Goal: Task Accomplishment & Management: Complete application form

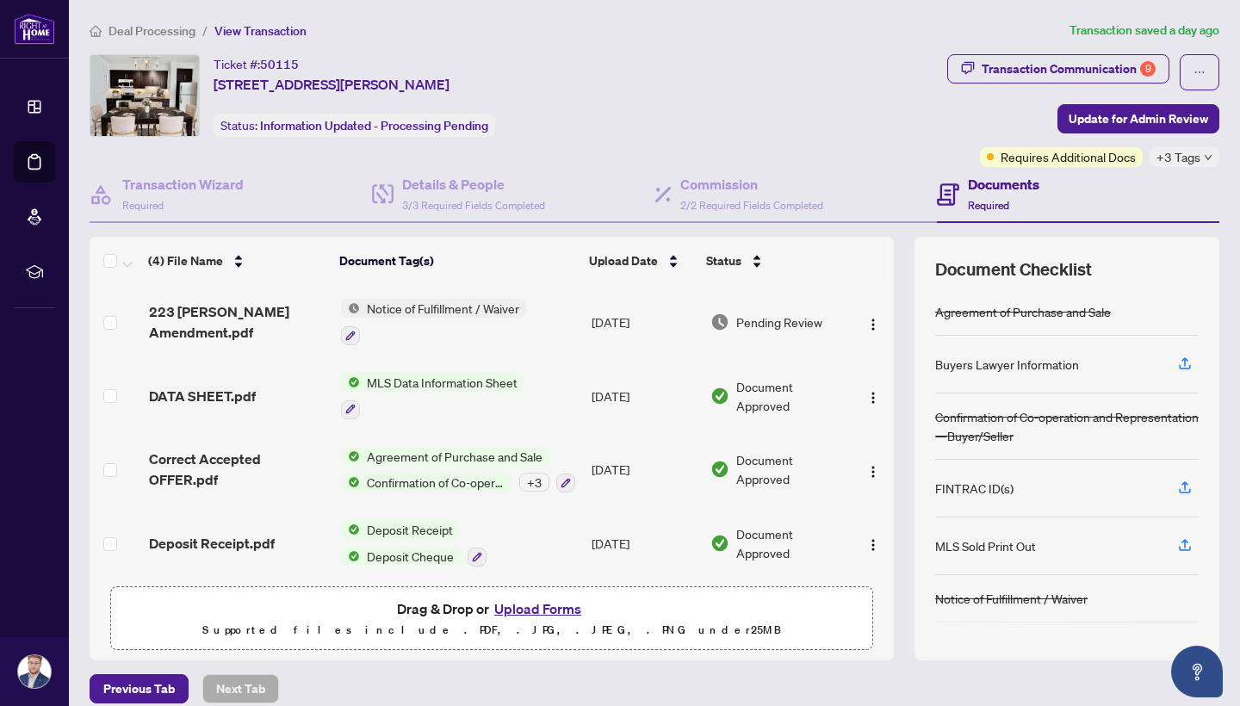
click at [542, 605] on button "Upload Forms" at bounding box center [537, 609] width 97 height 22
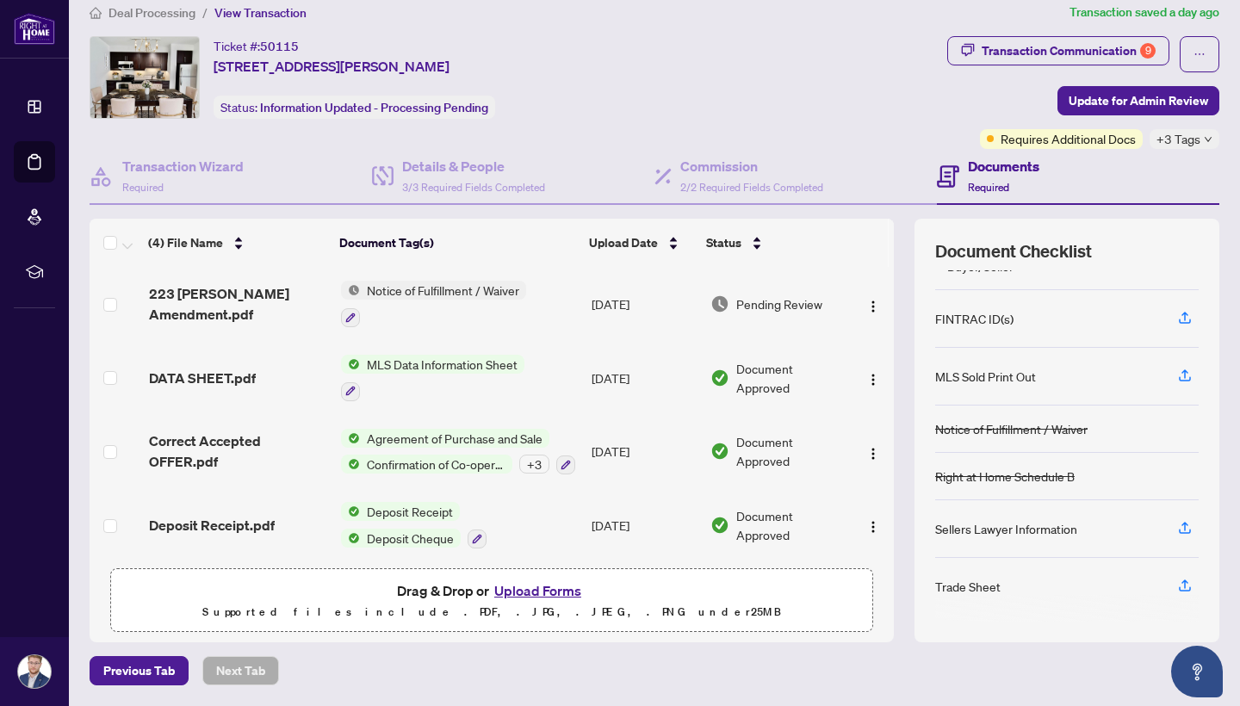
scroll to position [17, 0]
click at [535, 596] on button "Upload Forms" at bounding box center [537, 591] width 97 height 22
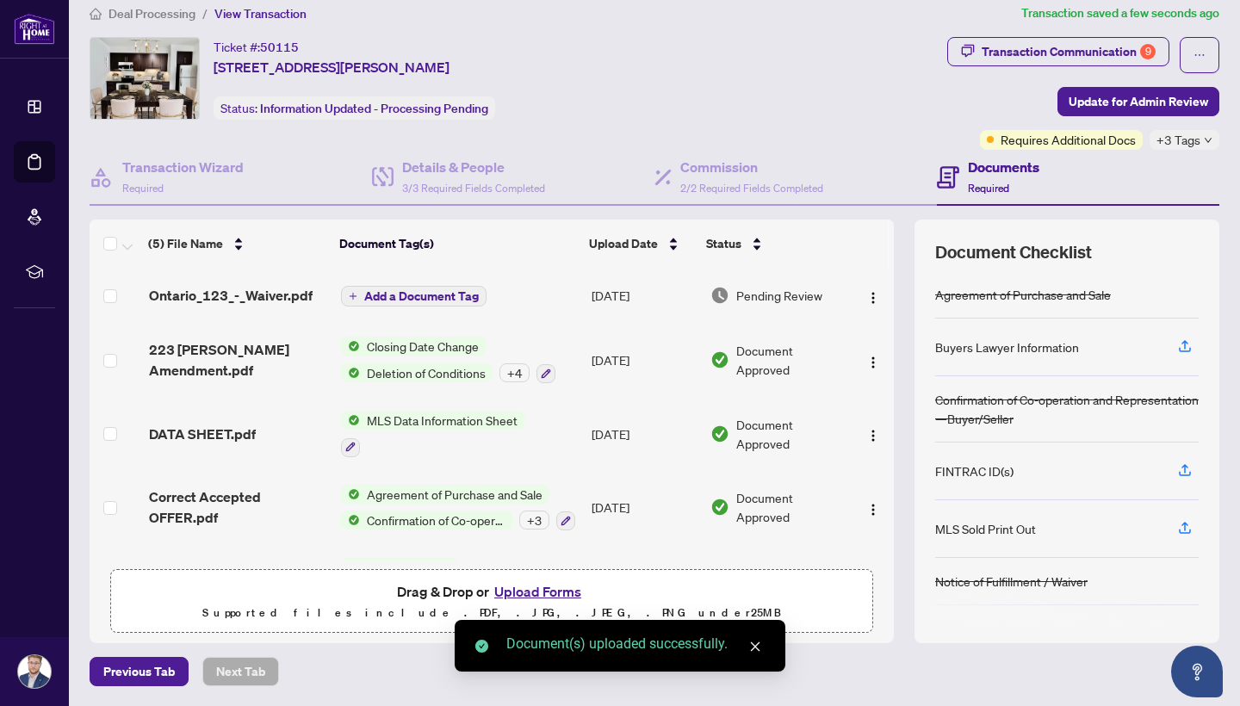
click at [437, 298] on span "Add a Document Tag" at bounding box center [421, 296] width 115 height 12
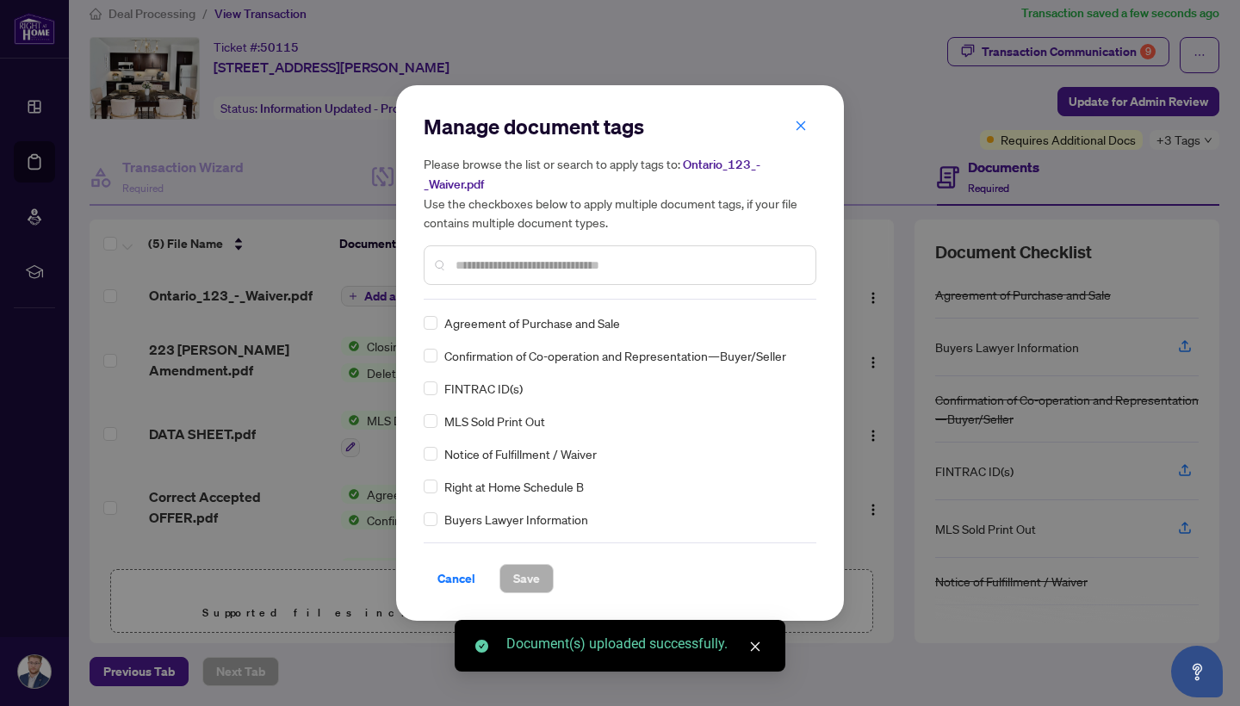
click at [530, 301] on div "Manage document tags Please browse the list or search to apply tags to: Ontario…" at bounding box center [620, 353] width 393 height 480
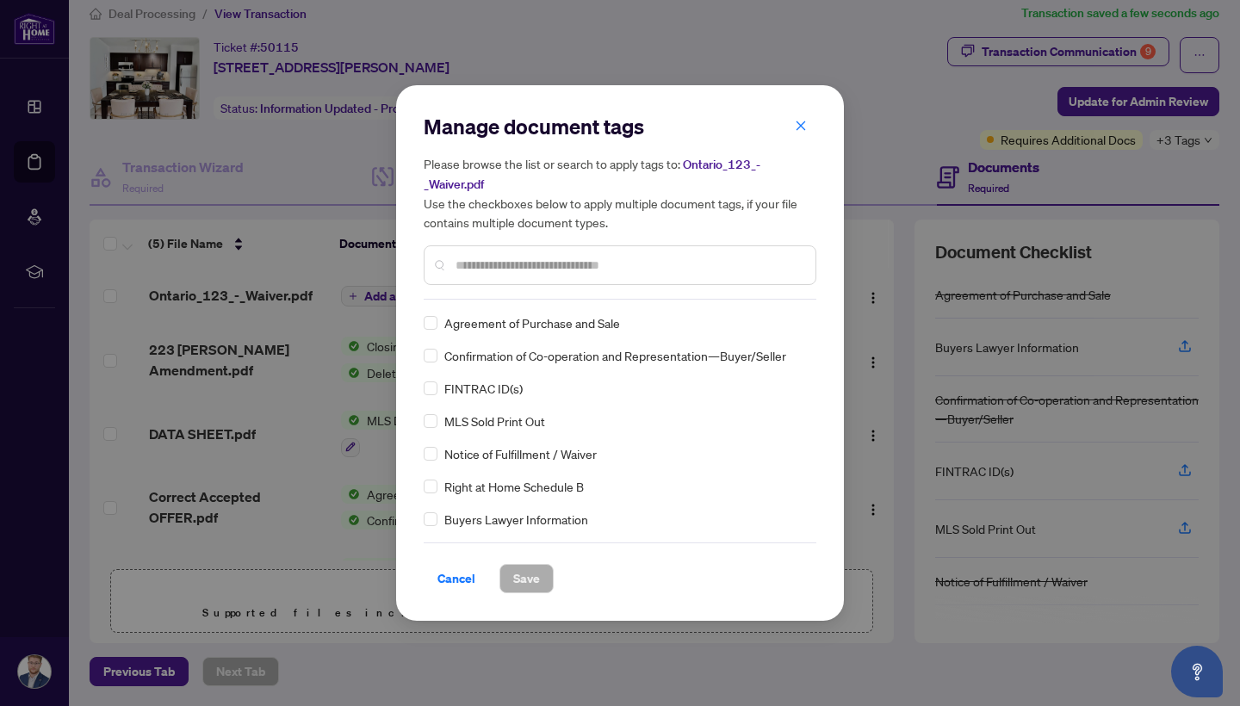
click at [533, 268] on input "text" at bounding box center [628, 265] width 346 height 19
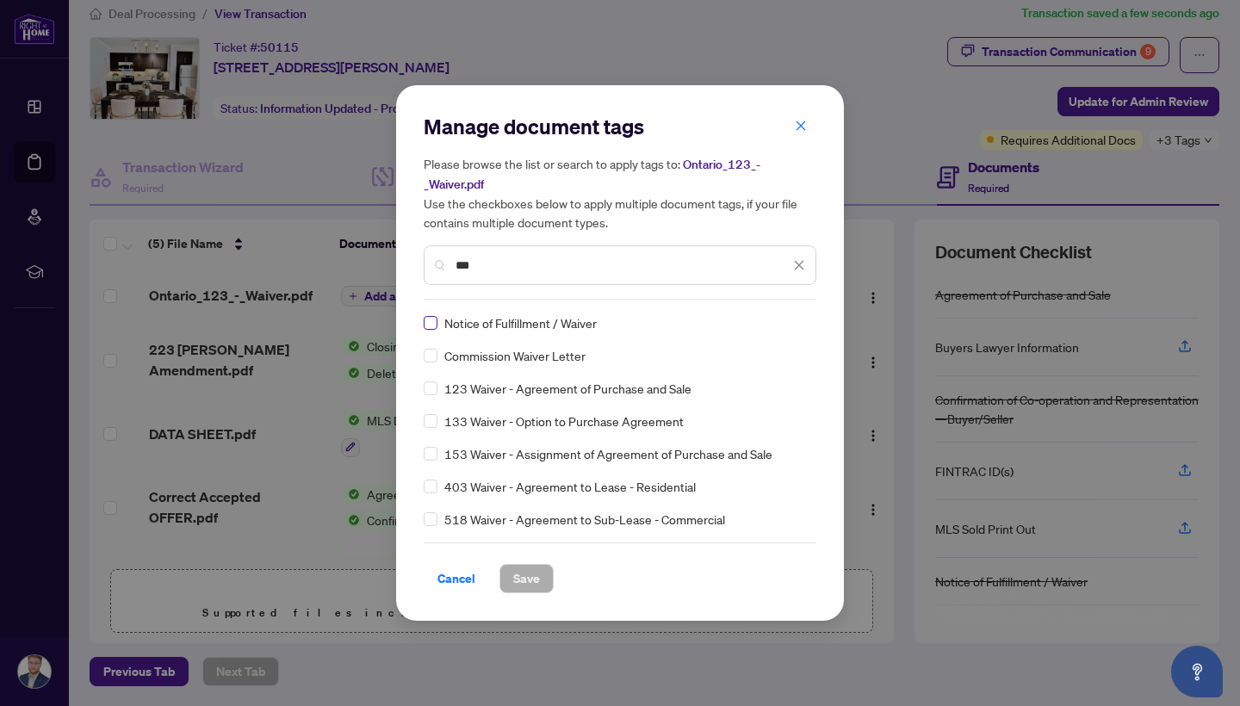
type input "***"
click at [434, 318] on span at bounding box center [431, 323] width 14 height 14
click at [535, 578] on span "Save" at bounding box center [526, 579] width 27 height 28
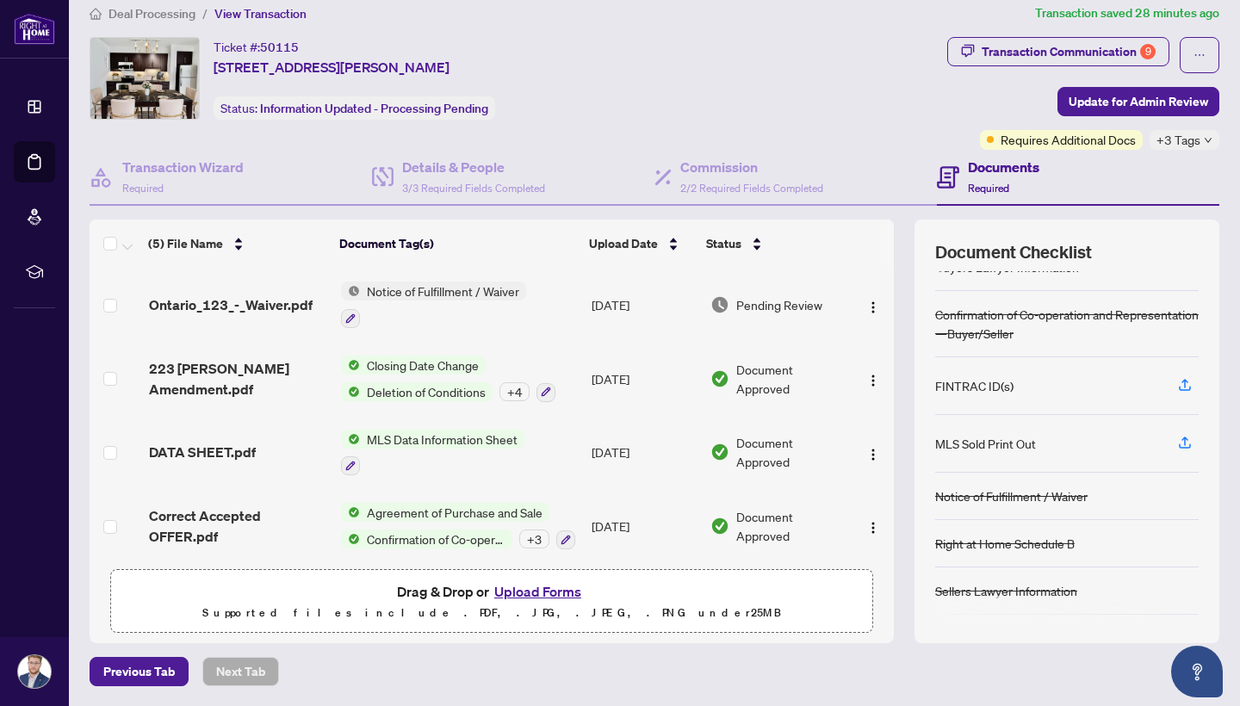
scroll to position [78, 0]
click at [1176, 436] on button "button" at bounding box center [1185, 439] width 28 height 29
click at [1179, 437] on icon "button" at bounding box center [1184, 438] width 15 height 15
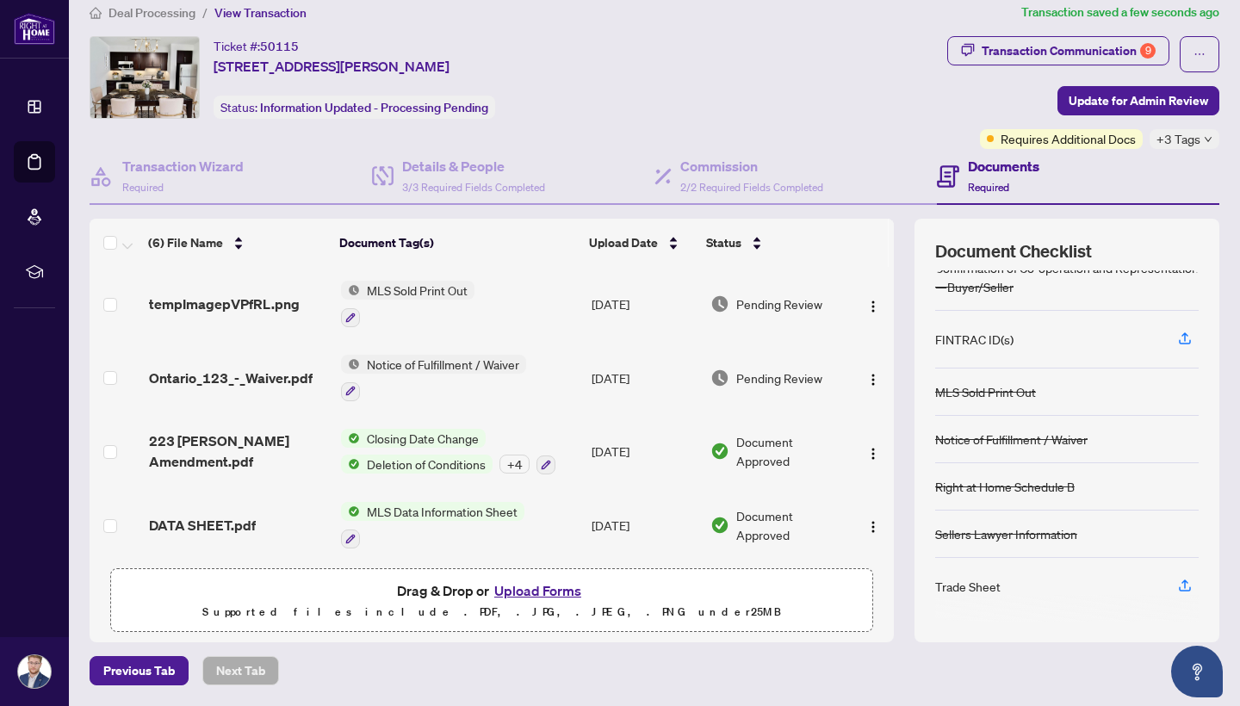
scroll to position [17, 0]
click at [1146, 100] on span "Update for Admin Review" at bounding box center [1138, 102] width 139 height 28
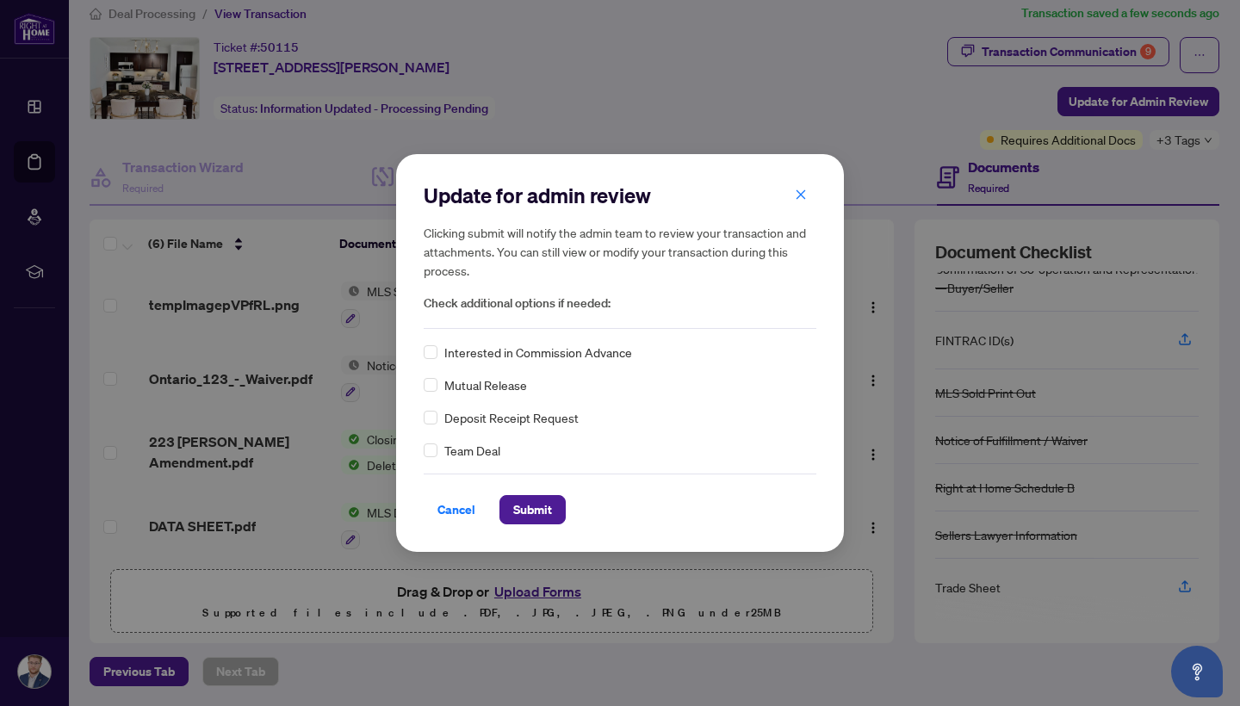
scroll to position [0, 0]
click at [524, 506] on span "Submit" at bounding box center [532, 510] width 39 height 28
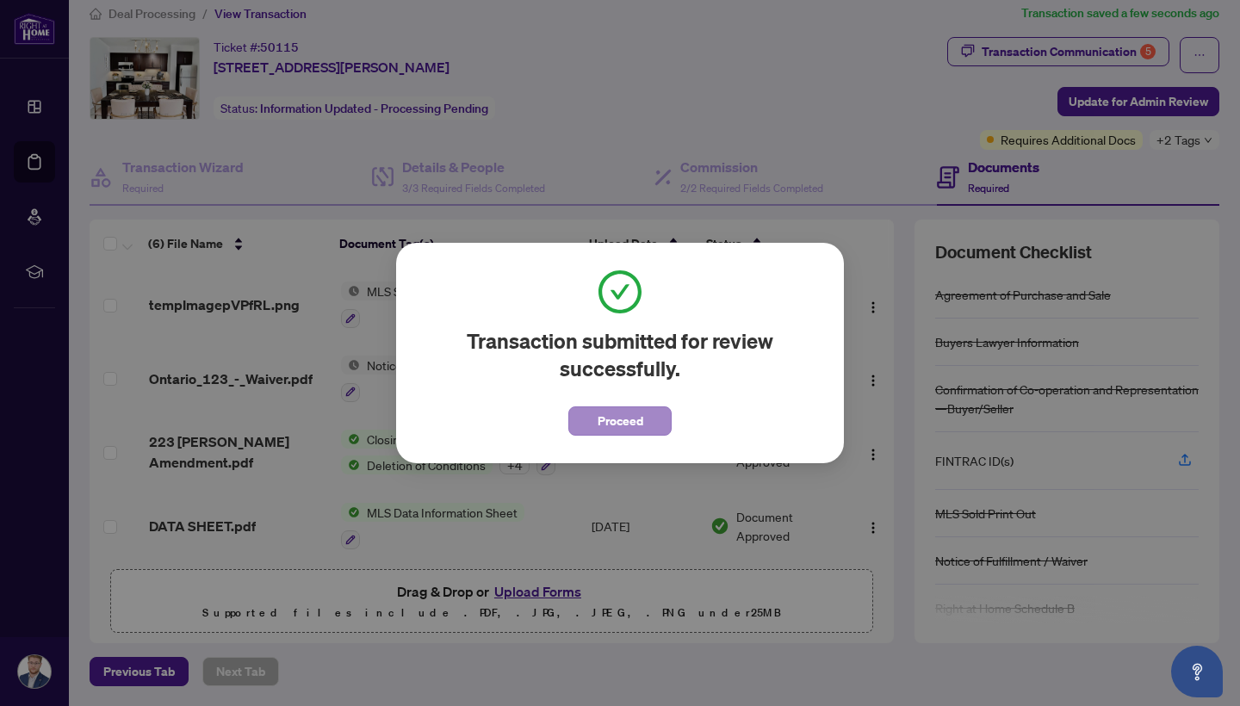
click at [628, 418] on span "Proceed" at bounding box center [621, 421] width 46 height 28
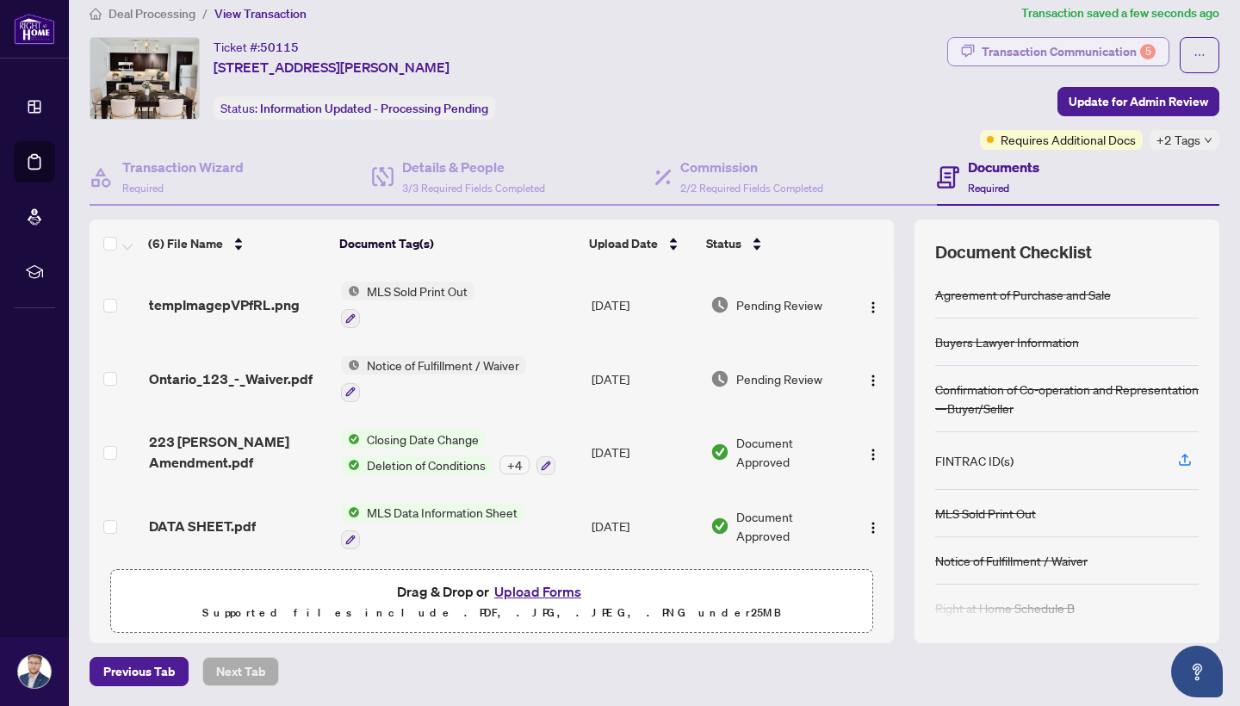
click at [1117, 47] on div "Transaction Communication 5" at bounding box center [1069, 52] width 174 height 28
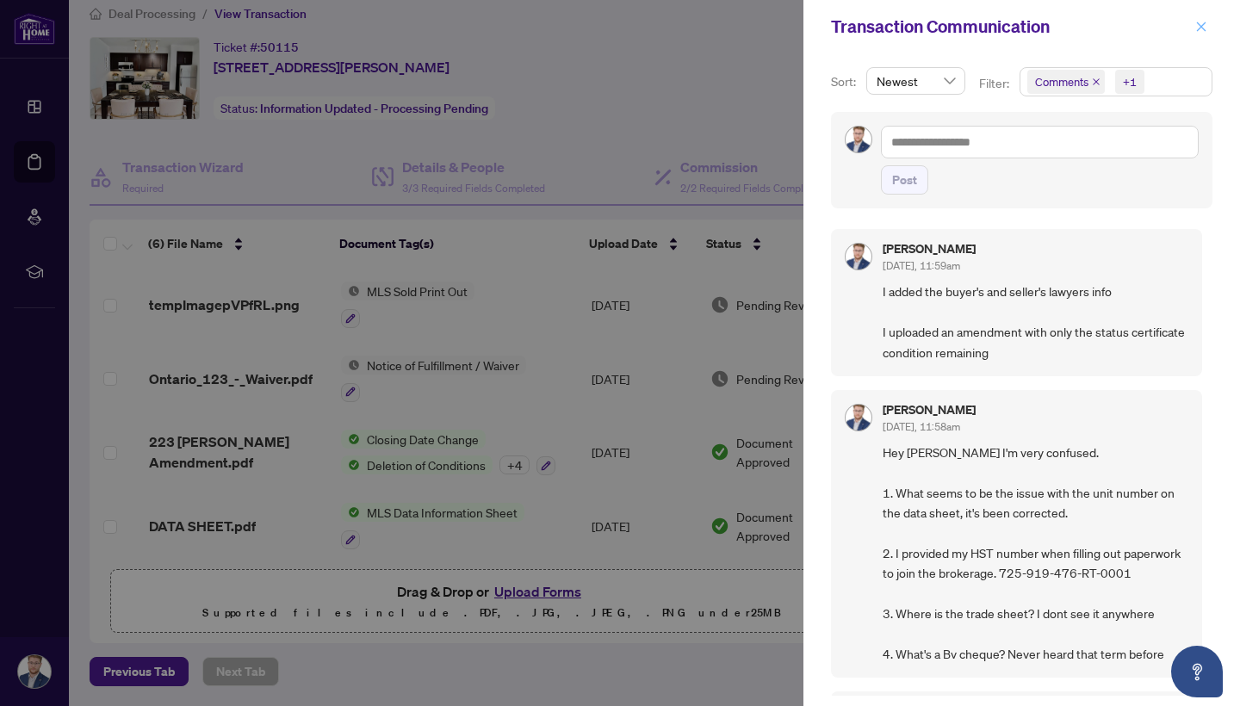
click at [1203, 24] on icon "close" at bounding box center [1201, 27] width 12 height 12
